Goal: Task Accomplishment & Management: Use online tool/utility

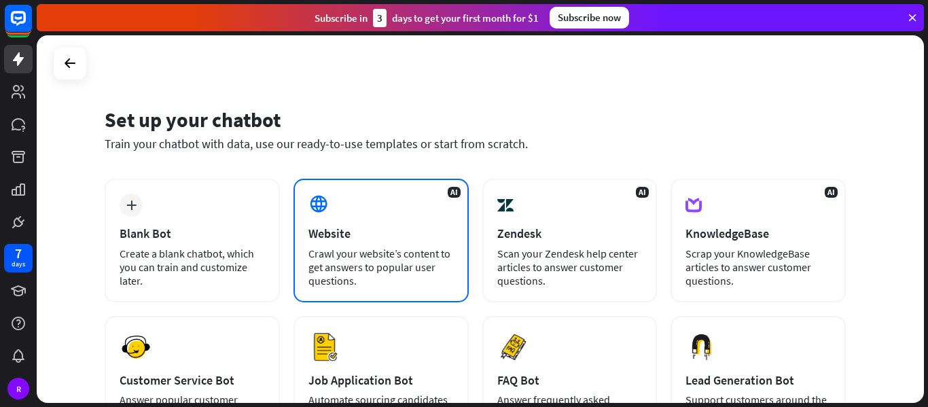
click at [397, 259] on div "Crawl your website’s content to get answers to popular user questions." at bounding box center [380, 266] width 145 height 41
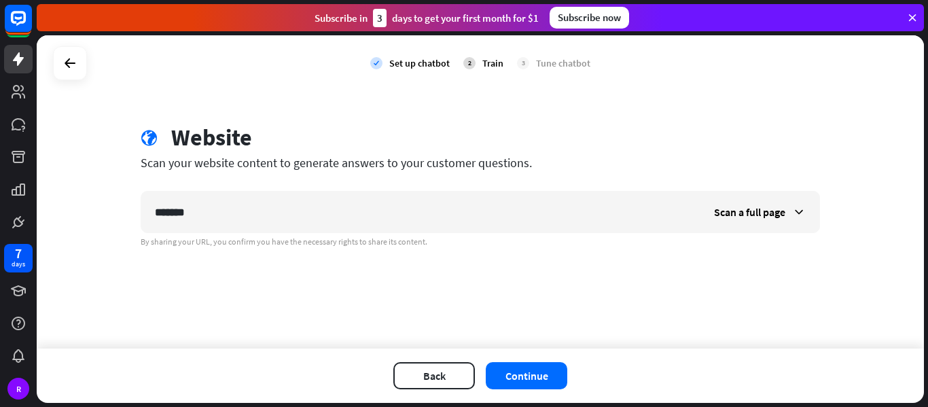
type input "*******"
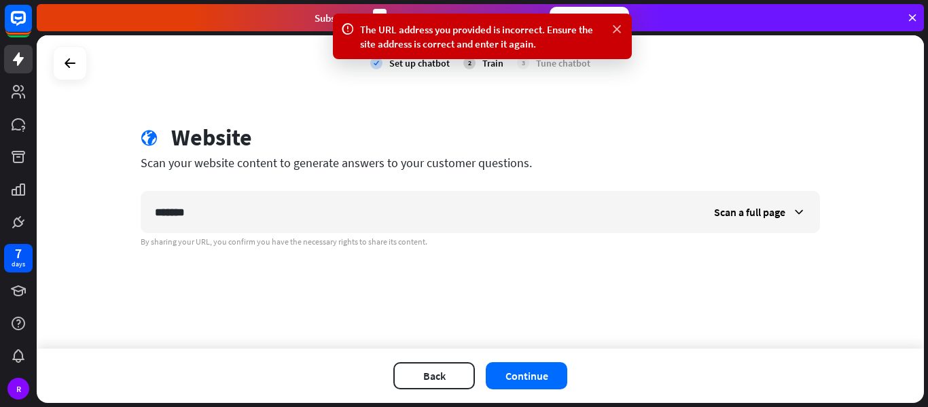
click at [620, 29] on icon at bounding box center [617, 29] width 14 height 14
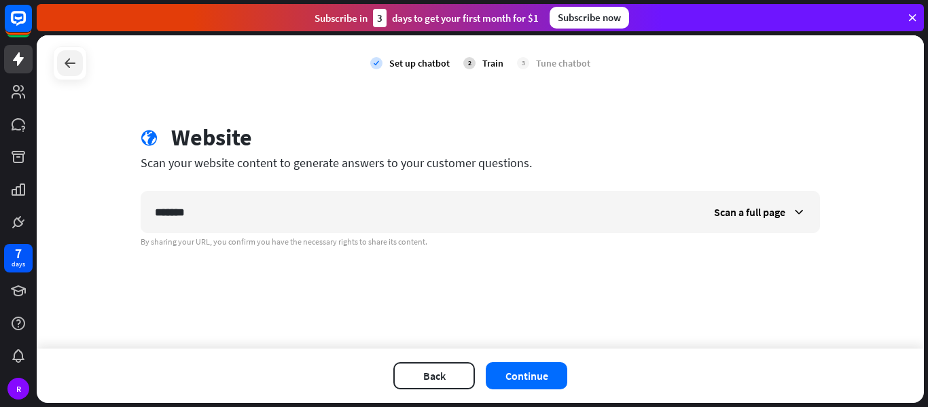
click at [65, 71] on icon at bounding box center [70, 63] width 16 height 16
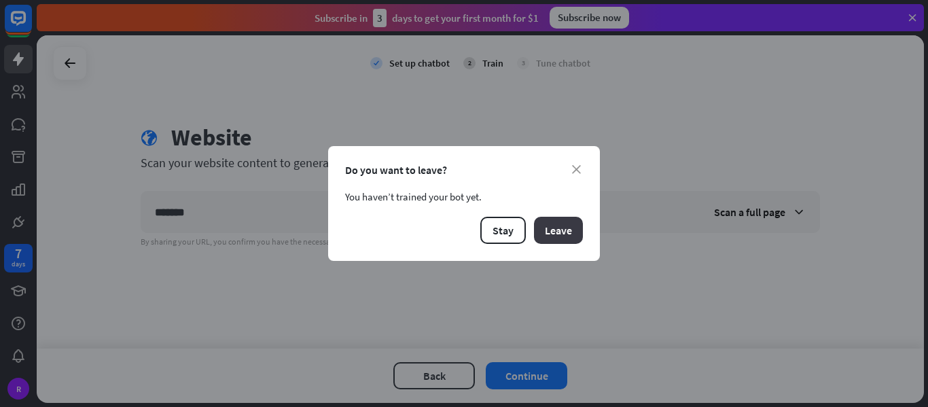
click at [568, 236] on button "Leave" at bounding box center [558, 230] width 49 height 27
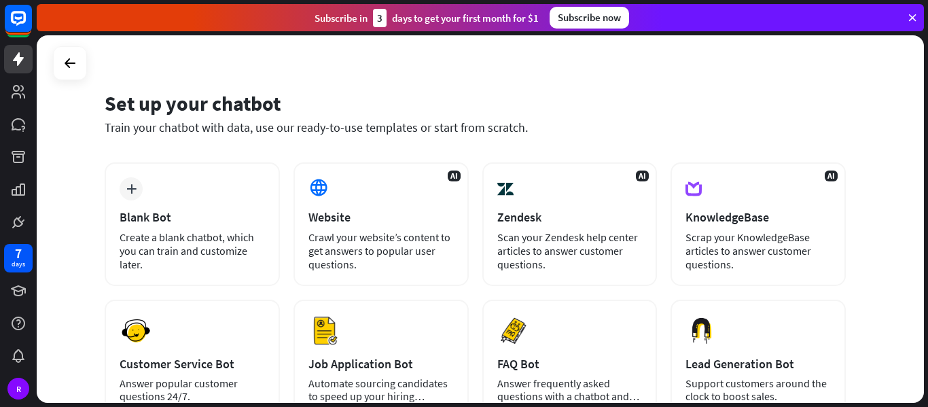
scroll to position [18, 0]
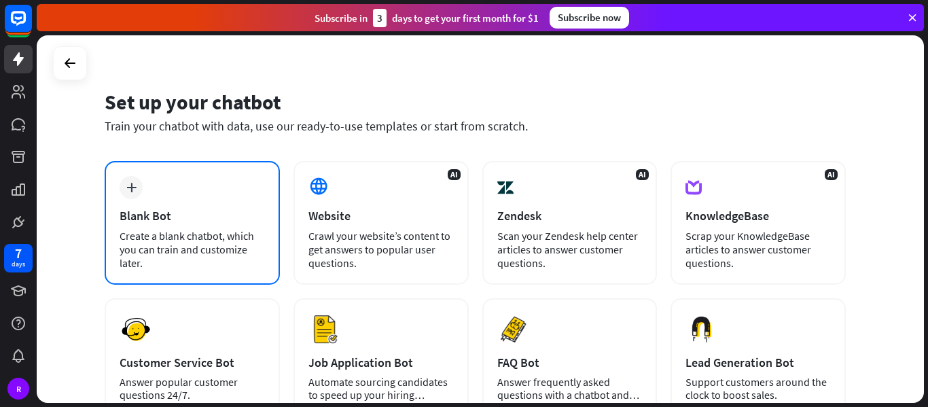
click at [155, 221] on div "Blank Bot" at bounding box center [192, 216] width 145 height 16
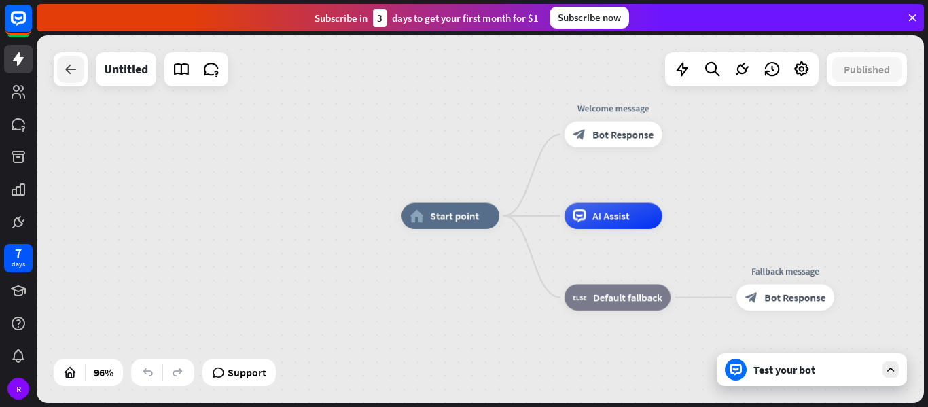
click at [79, 75] on div at bounding box center [70, 69] width 27 height 27
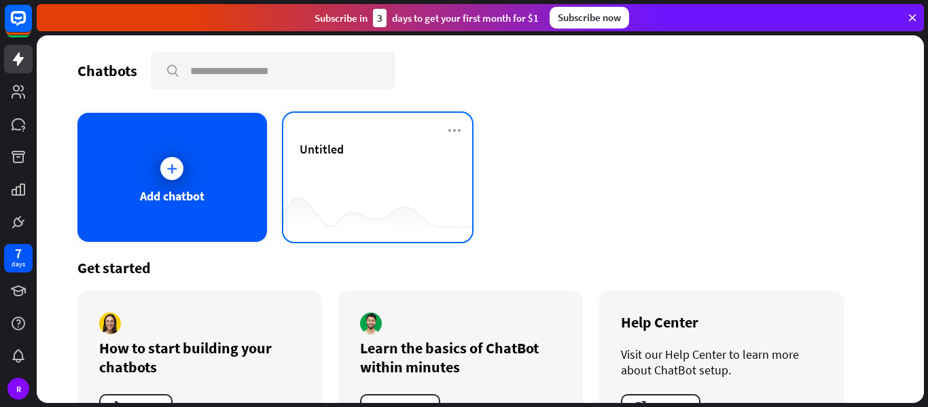
click at [361, 164] on div "Untitled" at bounding box center [377, 165] width 157 height 48
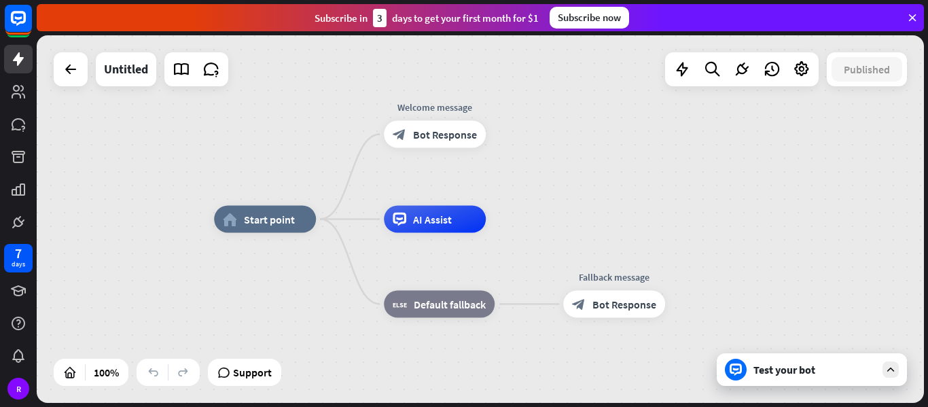
click at [399, 218] on icon at bounding box center [399, 218] width 7 height 3
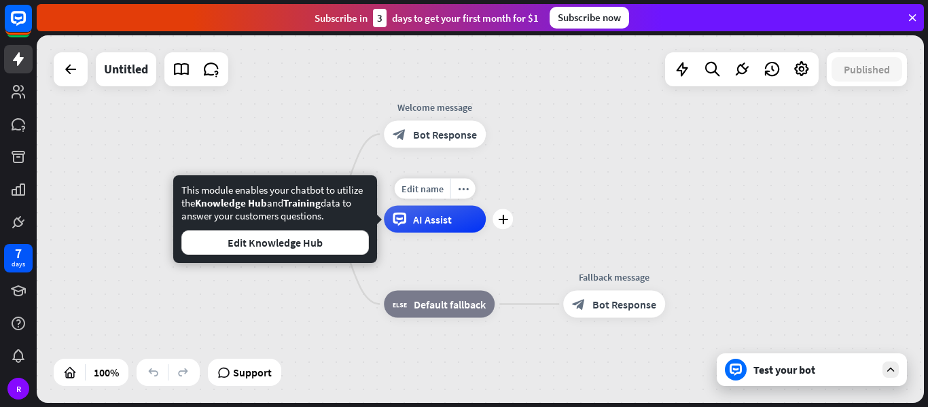
click at [414, 227] on div "AI Assist" at bounding box center [435, 219] width 102 height 27
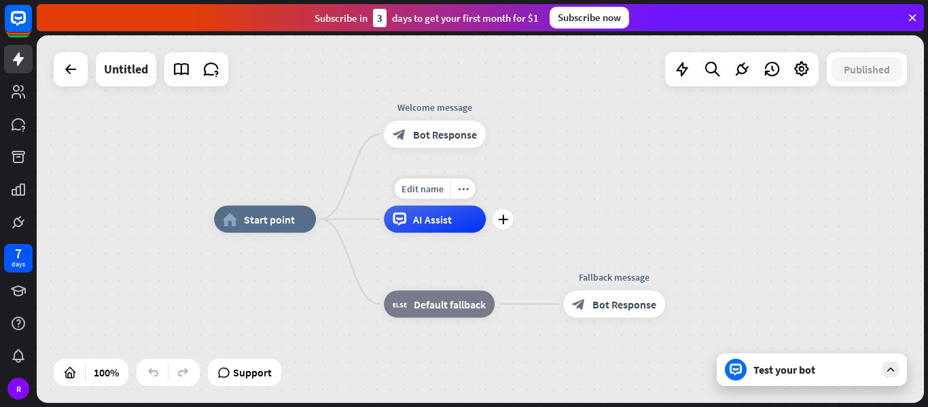
click at [411, 223] on div "AI Assist" at bounding box center [435, 219] width 102 height 27
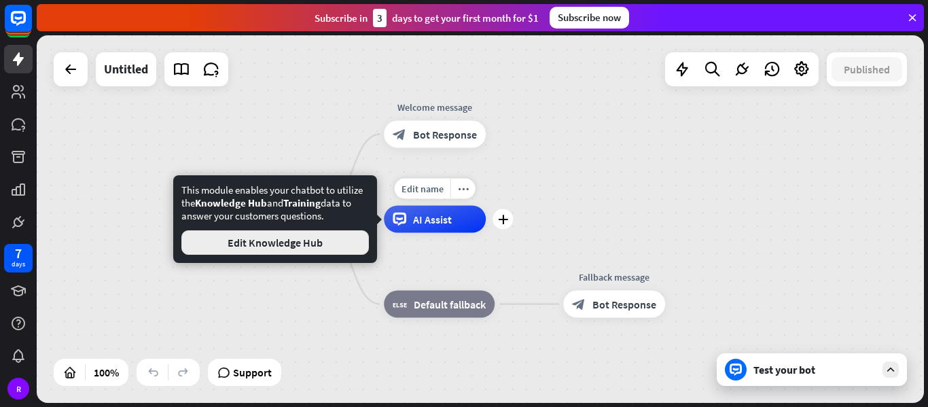
click at [287, 238] on button "Edit Knowledge Hub" at bounding box center [274, 242] width 187 height 24
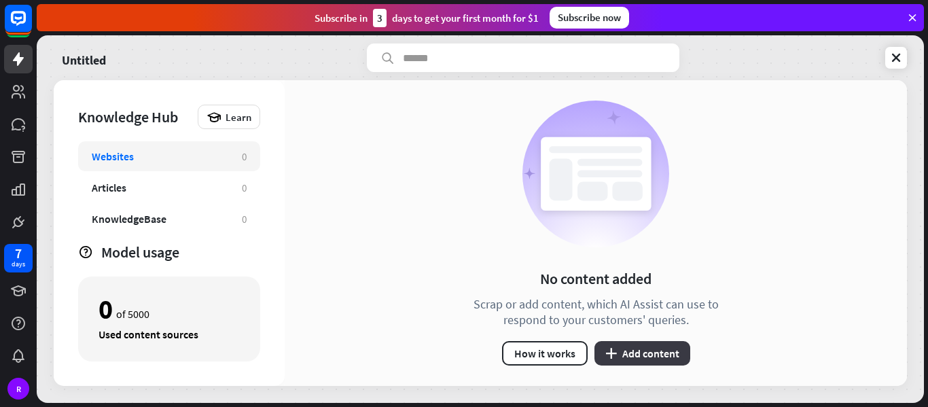
click at [647, 364] on button "plus Add content" at bounding box center [642, 353] width 96 height 24
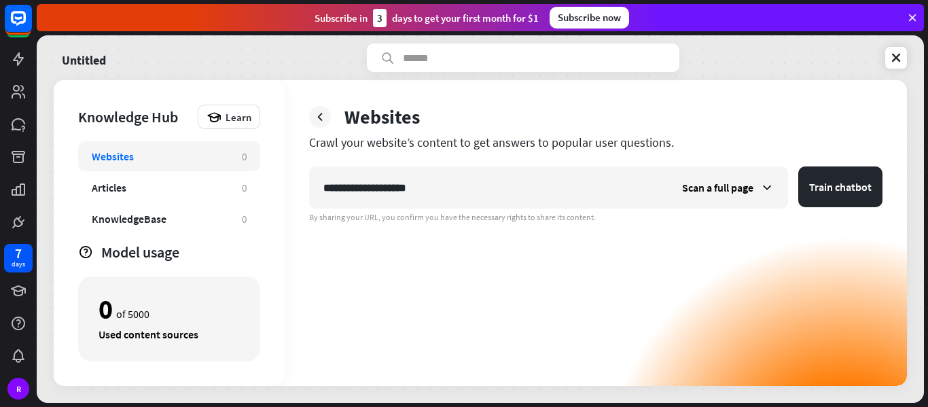
type input "**********"
click at [798, 166] on button "Train chatbot" at bounding box center [840, 186] width 84 height 41
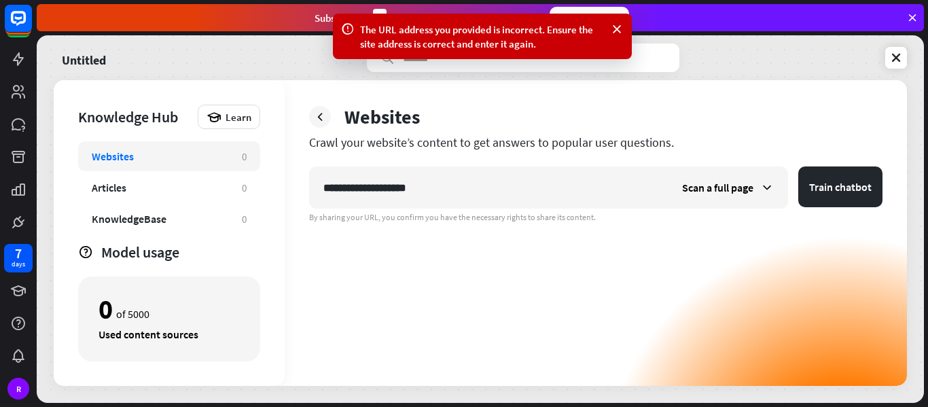
click at [798, 166] on button "Train chatbot" at bounding box center [840, 186] width 84 height 41
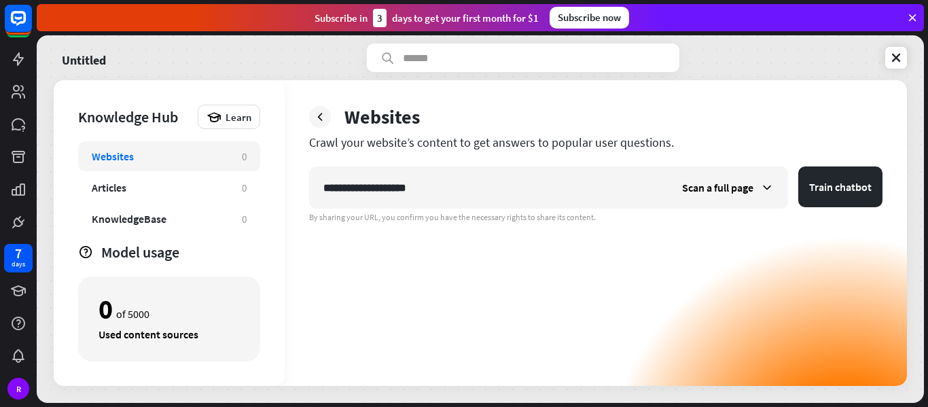
click at [798, 166] on button "Train chatbot" at bounding box center [840, 186] width 84 height 41
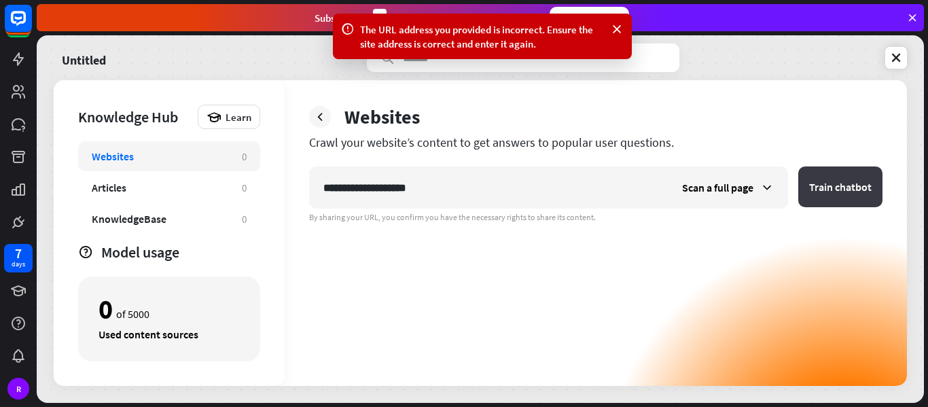
click at [868, 192] on button "Train chatbot" at bounding box center [840, 186] width 84 height 41
click at [627, 21] on div "The URL address you provided is incorrect. Ensure the site address is correct a…" at bounding box center [482, 36] width 299 height 45
click at [610, 30] on icon at bounding box center [617, 29] width 14 height 14
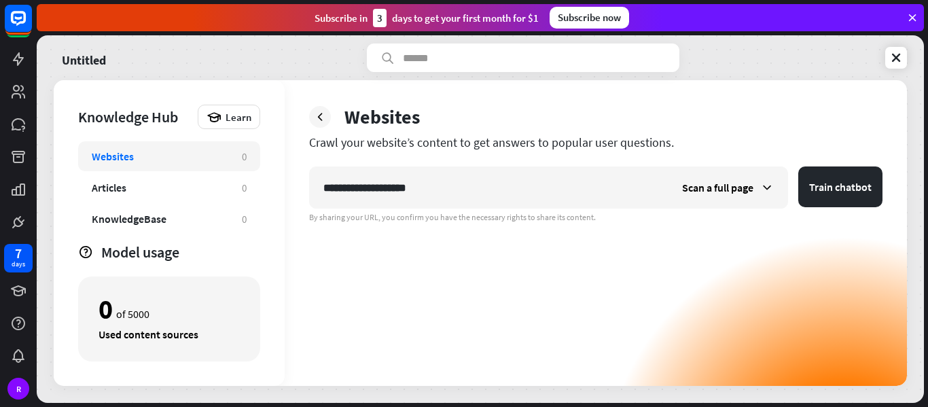
click at [618, 24] on div "Subscribe now" at bounding box center [588, 18] width 79 height 22
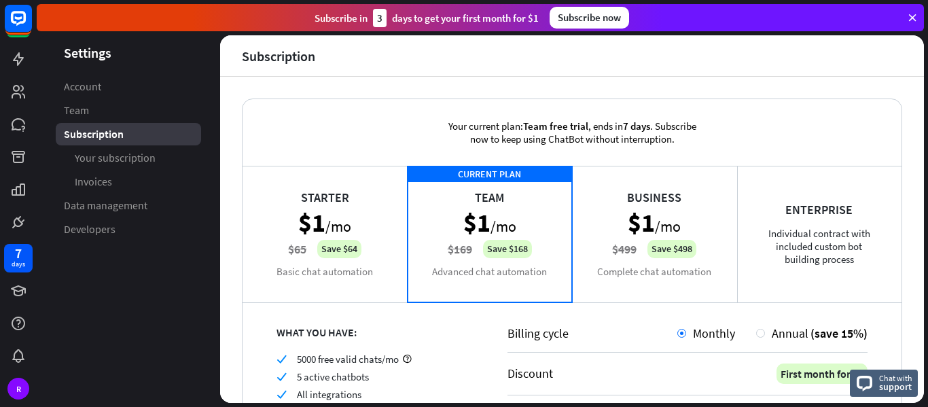
click at [912, 18] on icon at bounding box center [912, 18] width 12 height 12
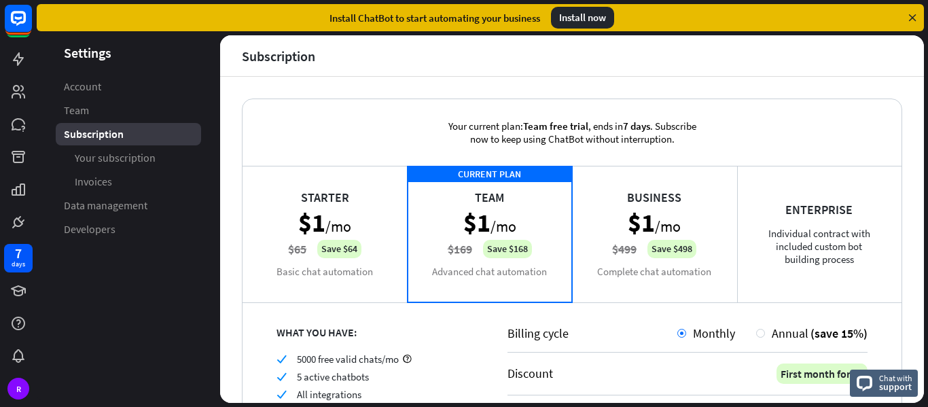
click at [18, 253] on div "7" at bounding box center [18, 253] width 7 height 12
click at [20, 259] on div "7" at bounding box center [18, 253] width 7 height 12
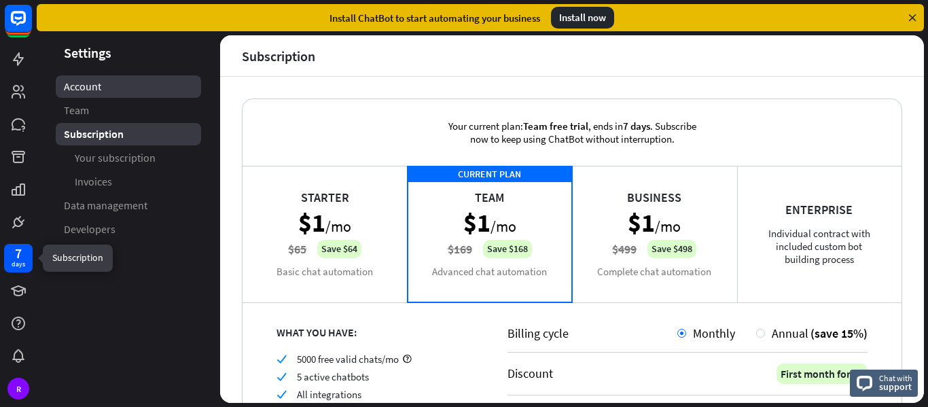
click at [96, 86] on span "Account" at bounding box center [82, 86] width 37 height 14
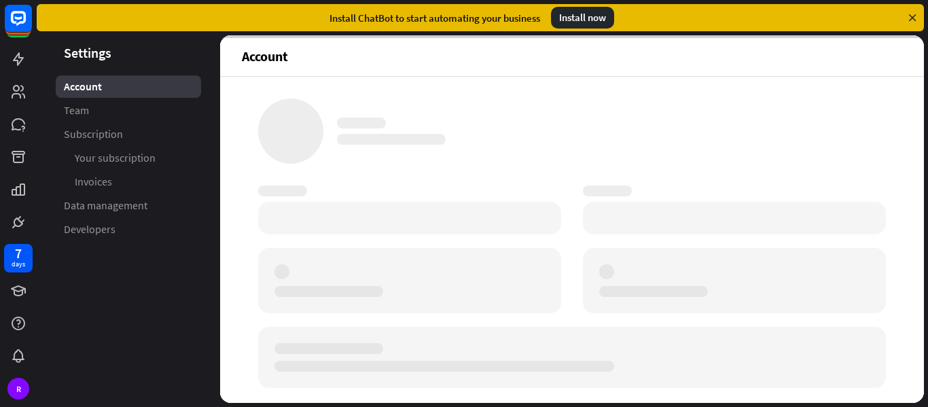
click at [90, 108] on link "Team" at bounding box center [128, 110] width 145 height 22
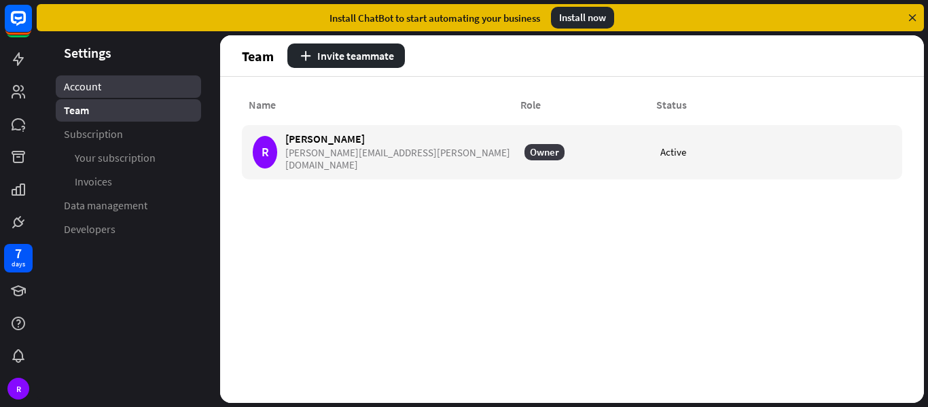
click at [102, 80] on link "Account" at bounding box center [128, 86] width 145 height 22
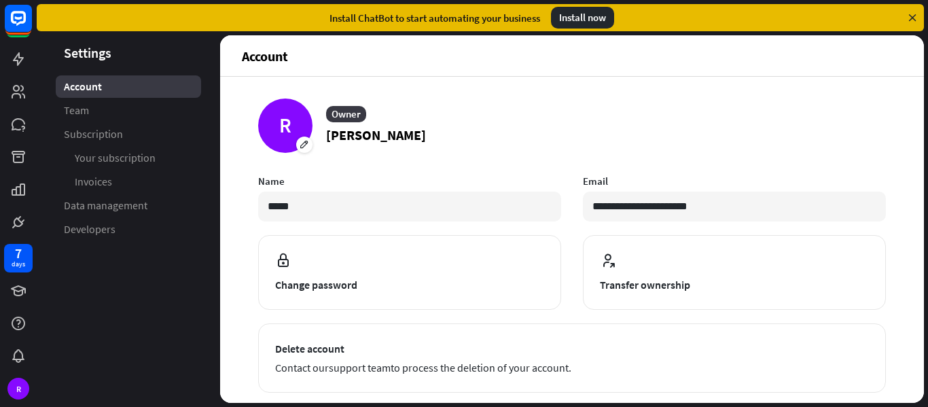
click at [92, 57] on header "Settings" at bounding box center [128, 52] width 183 height 18
click at [86, 61] on header "Settings" at bounding box center [128, 52] width 183 height 18
click at [96, 120] on link "Team" at bounding box center [128, 110] width 145 height 22
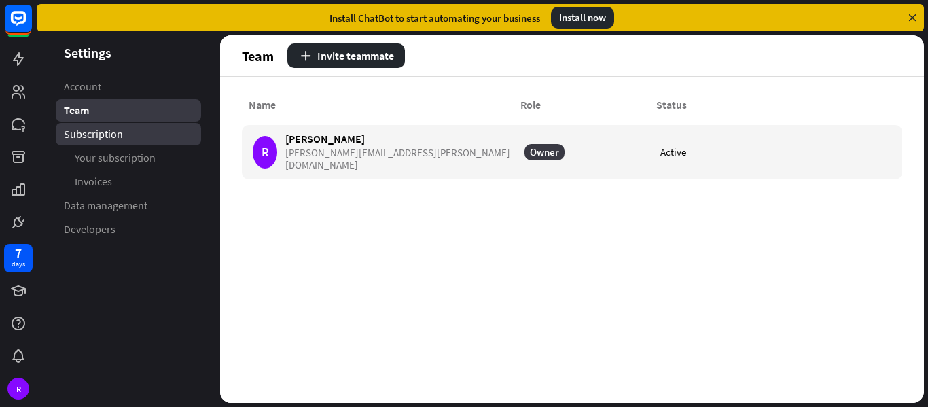
click at [81, 139] on span "Subscription" at bounding box center [93, 134] width 59 height 14
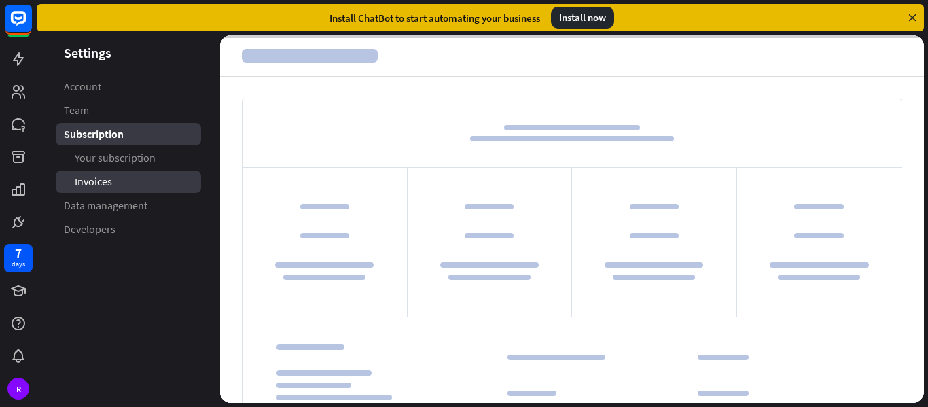
click at [98, 179] on span "Invoices" at bounding box center [93, 182] width 37 height 14
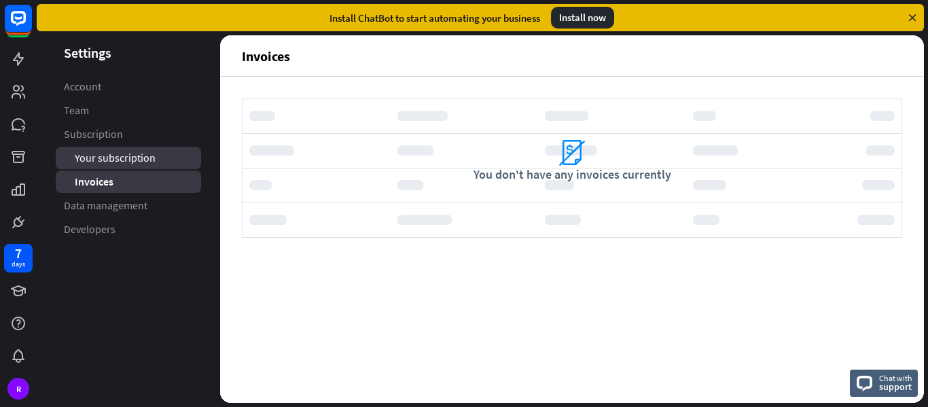
click at [80, 156] on span "Your subscription" at bounding box center [115, 158] width 81 height 14
